Goal: Task Accomplishment & Management: Use online tool/utility

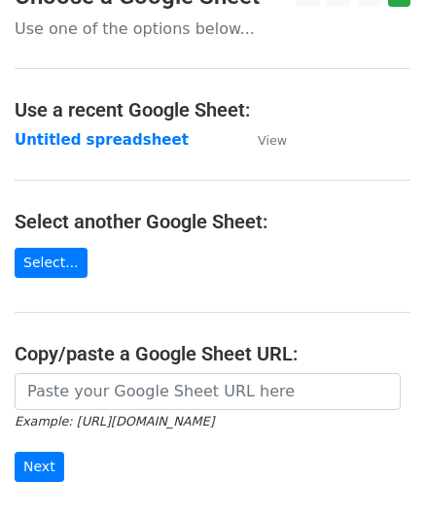
scroll to position [195, 0]
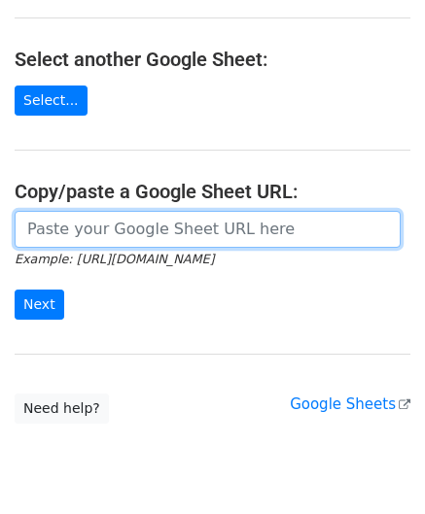
click at [95, 224] on input "url" at bounding box center [208, 229] width 386 height 37
paste input "[URL][DOMAIN_NAME]"
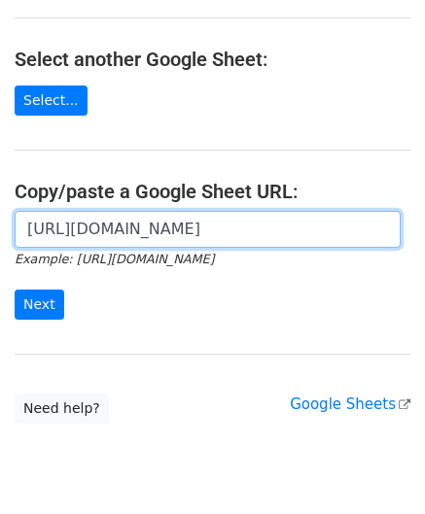
scroll to position [0, 410]
type input "[URL][DOMAIN_NAME]"
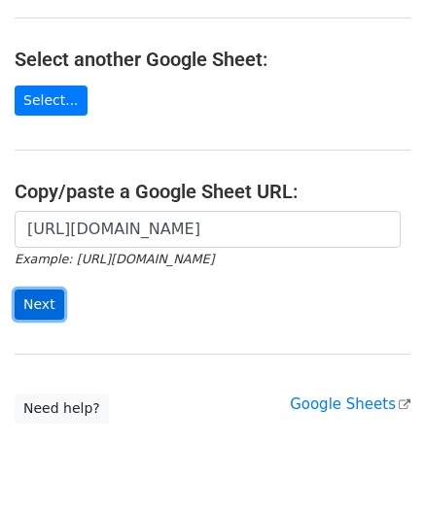
click at [42, 306] on input "Next" at bounding box center [40, 305] width 50 height 30
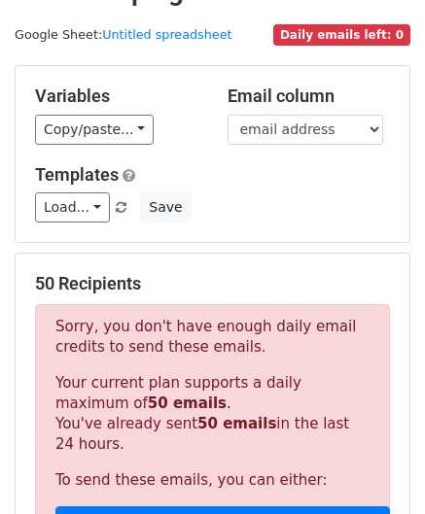
scroll to position [656, 0]
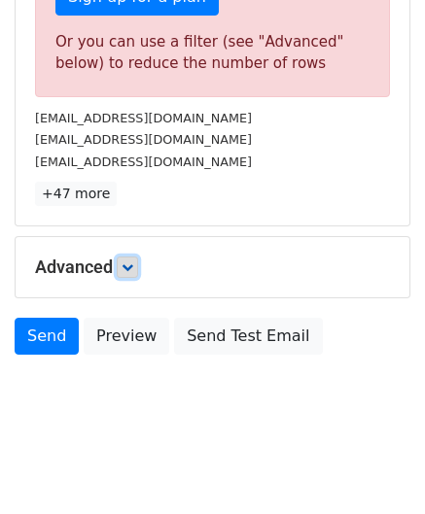
click at [132, 262] on icon at bounding box center [128, 268] width 12 height 12
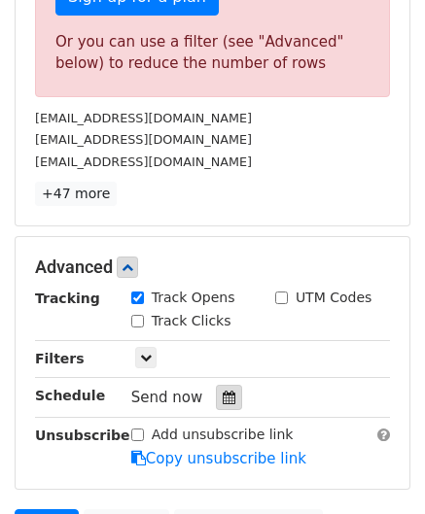
click at [224, 392] on icon at bounding box center [229, 398] width 13 height 14
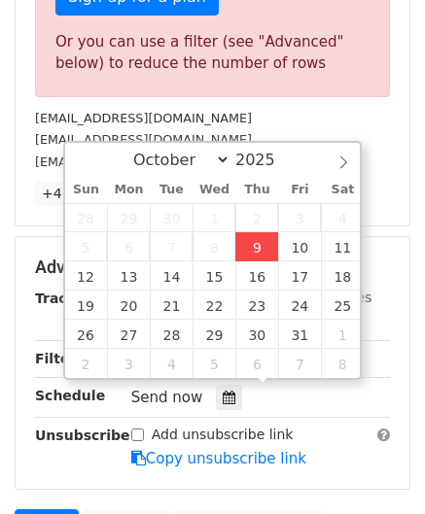
type input "2025-10-09 12:00"
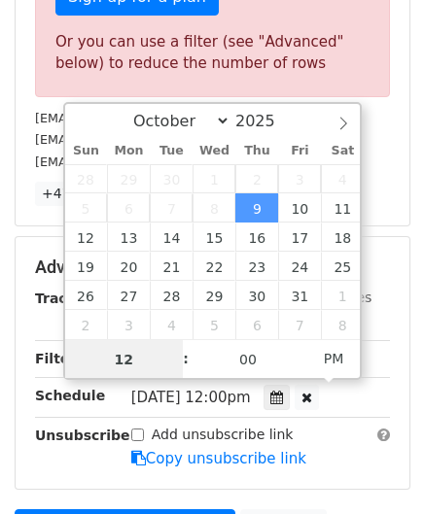
scroll to position [0, 0]
paste input "8"
type input "8"
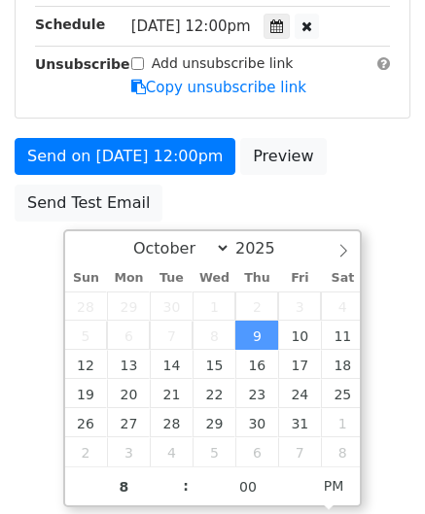
type input "2025-10-09 20:00"
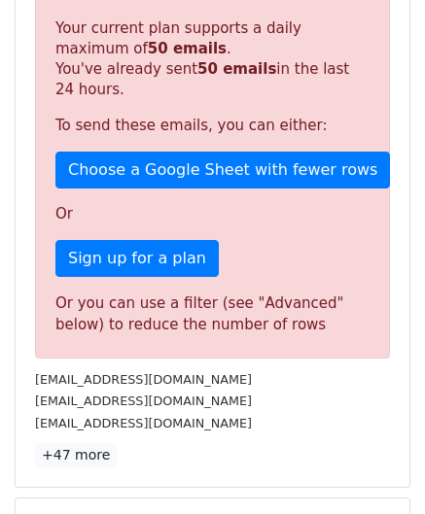
scroll to position [892, 0]
